Goal: Transaction & Acquisition: Purchase product/service

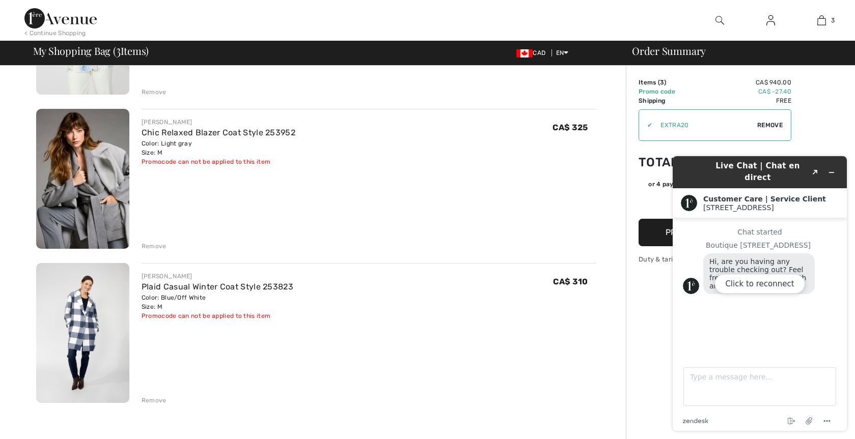
scroll to position [196, 0]
click at [834, 167] on div "Click to reconnect" at bounding box center [759, 293] width 174 height 275
click at [834, 168] on div "Click to reconnect" at bounding box center [759, 293] width 174 height 275
click at [831, 166] on div "Click to reconnect" at bounding box center [759, 293] width 174 height 275
